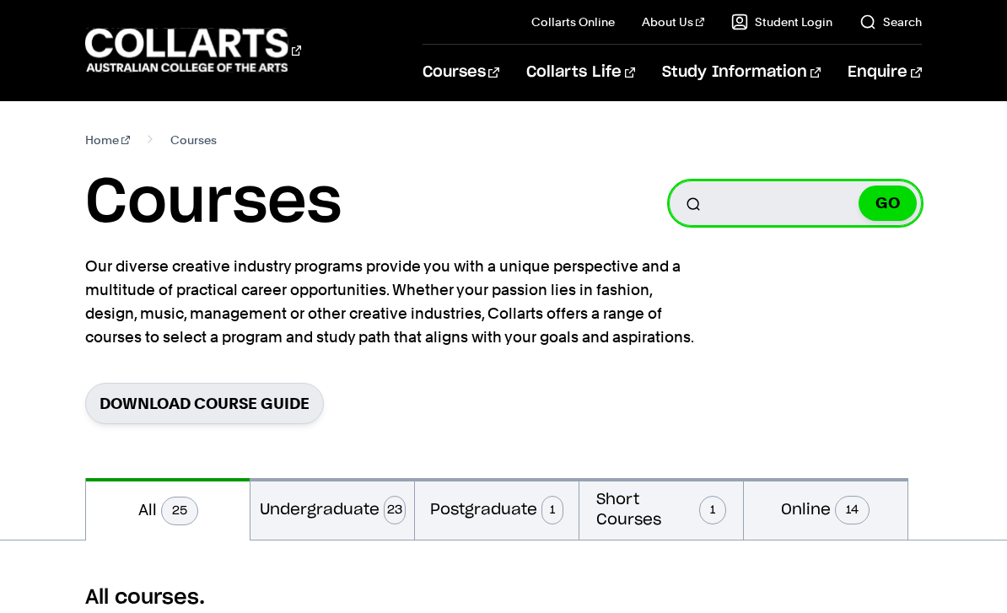
click at [811, 186] on input "Search for a course" at bounding box center [795, 203] width 253 height 46
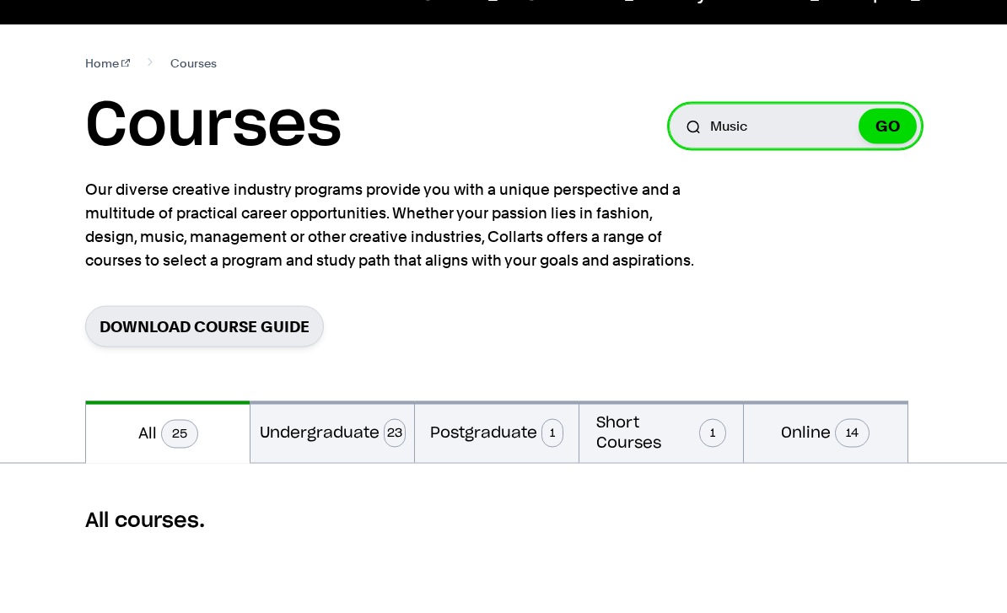
type input "Music"
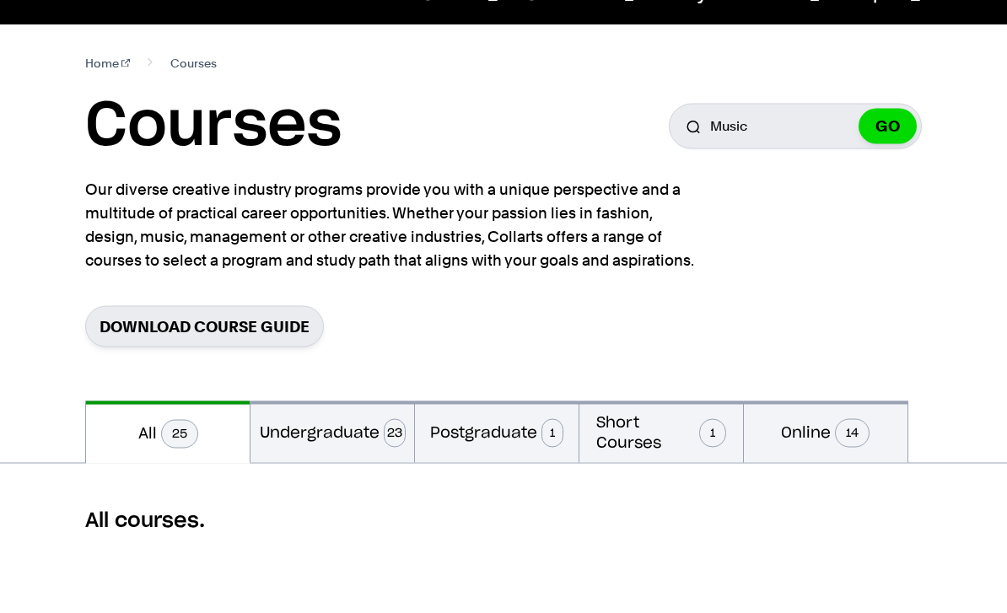
click at [898, 186] on button "GO" at bounding box center [888, 203] width 58 height 35
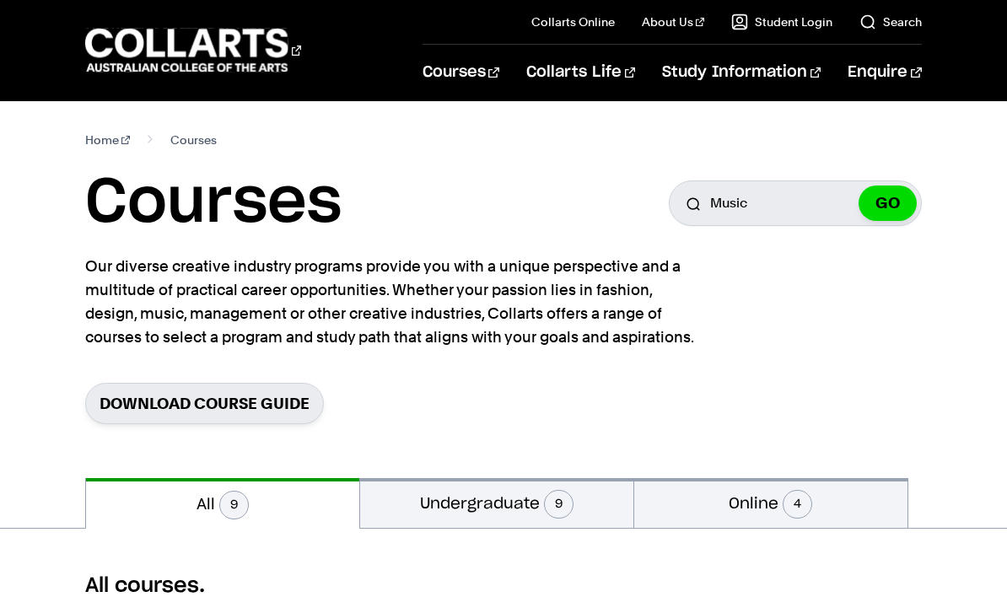
click at [877, 205] on button "GO" at bounding box center [888, 203] width 58 height 35
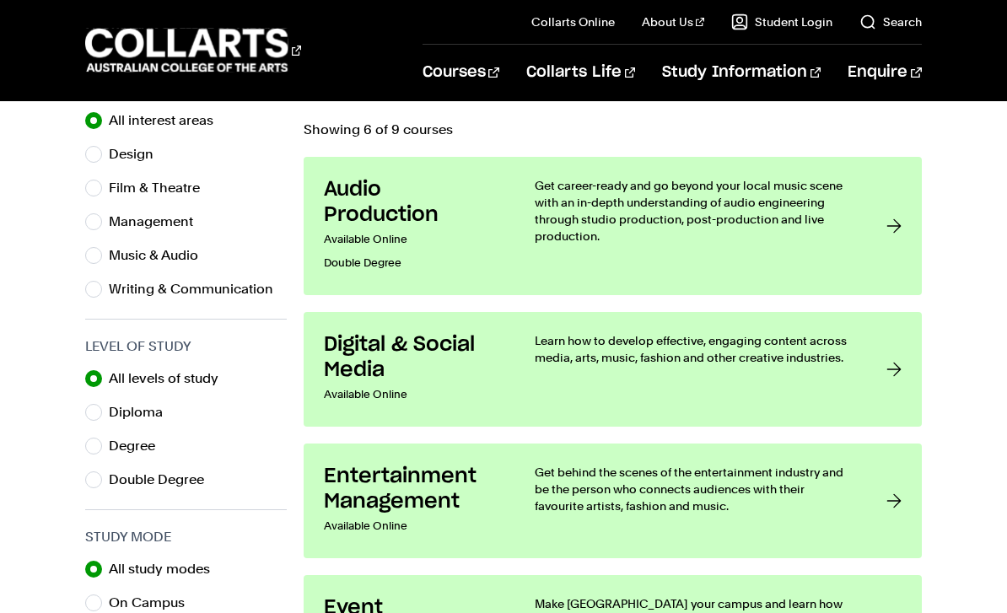
scroll to position [563, 0]
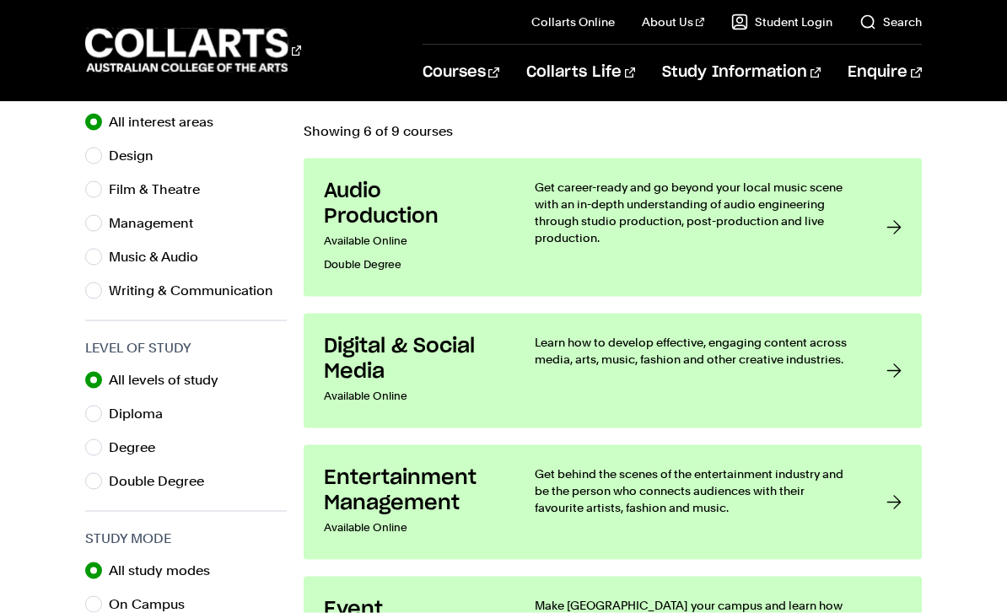
click at [96, 447] on input "Degree" at bounding box center [93, 447] width 17 height 17
radio input "true"
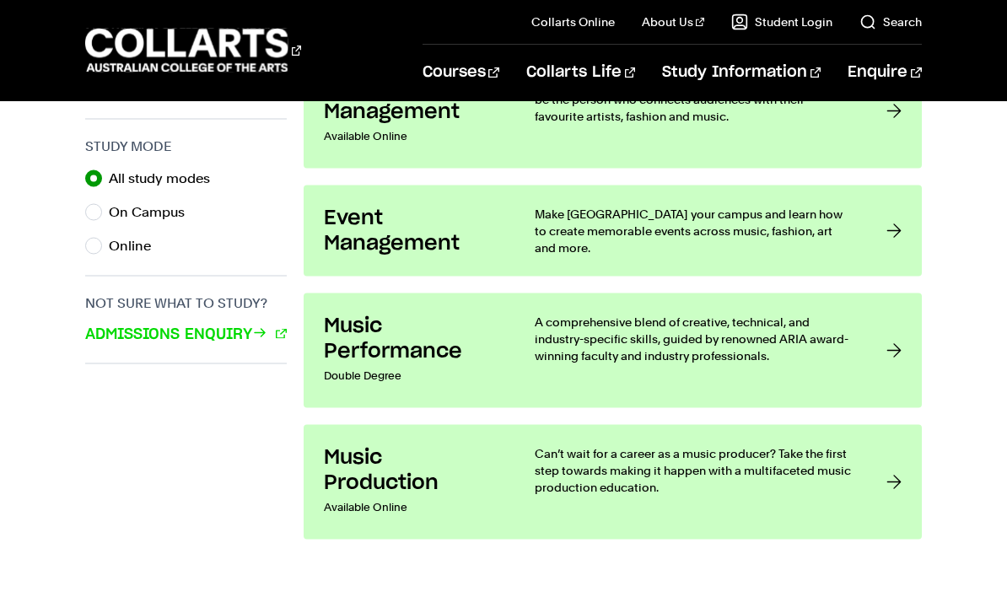
scroll to position [956, 0]
click at [881, 347] on link "Music Performance Double Degree A comprehensive blend of creative, technical, a…" at bounding box center [612, 350] width 617 height 115
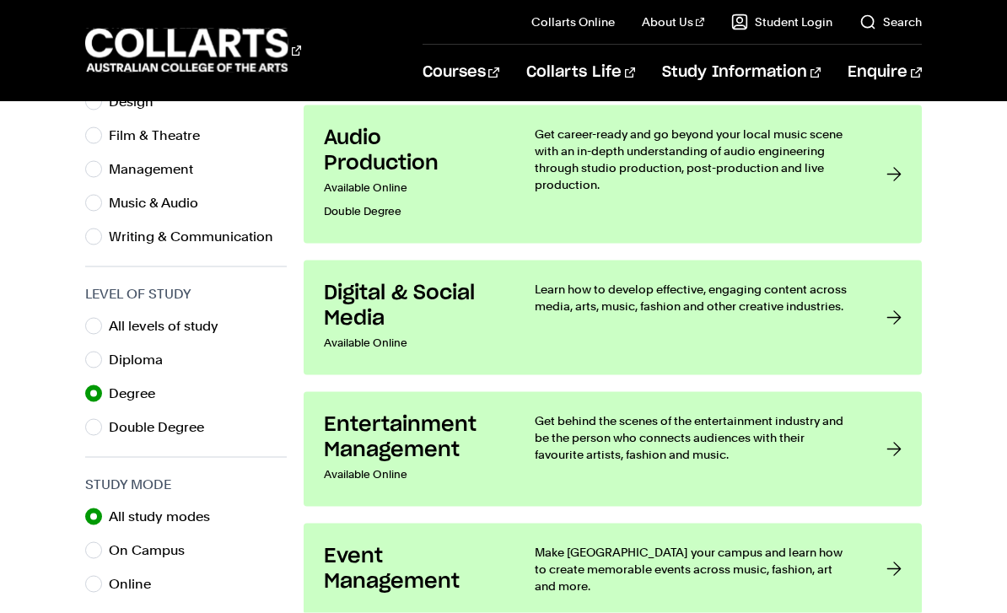
scroll to position [618, 0]
click at [96, 332] on input "All levels of study" at bounding box center [93, 325] width 17 height 17
radio input "true"
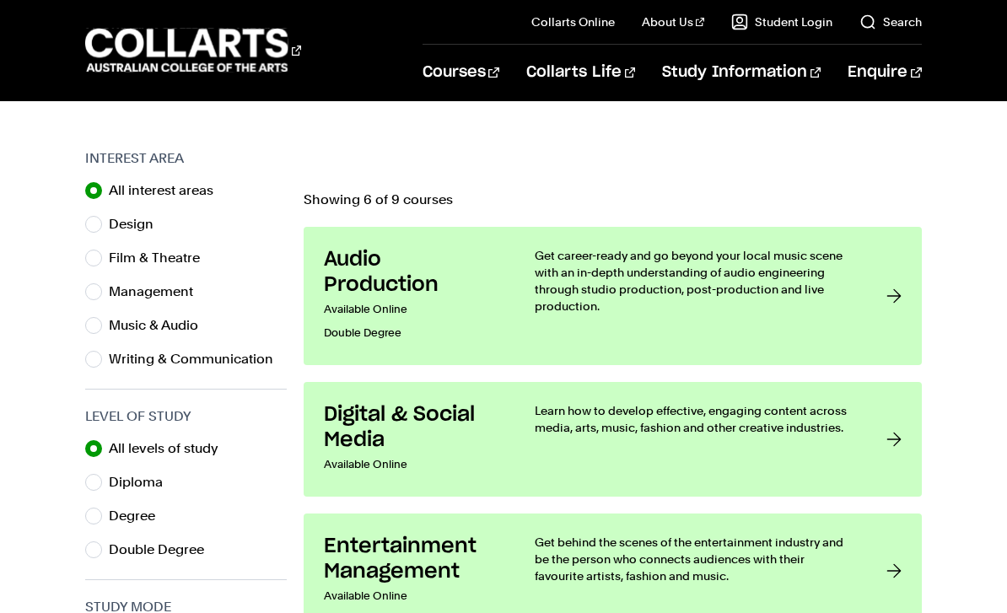
scroll to position [494, 0]
